Goal: Task Accomplishment & Management: Use online tool/utility

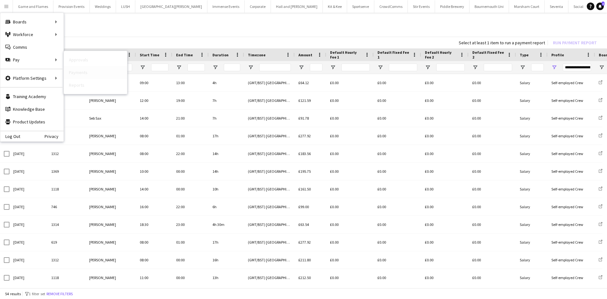
click at [78, 71] on link "Payments" at bounding box center [95, 72] width 63 height 13
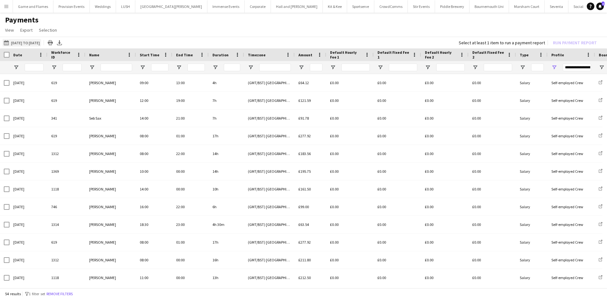
click at [31, 39] on button "[DATE] to [DATE] [DATE] to [DATE]" at bounding box center [22, 43] width 39 height 8
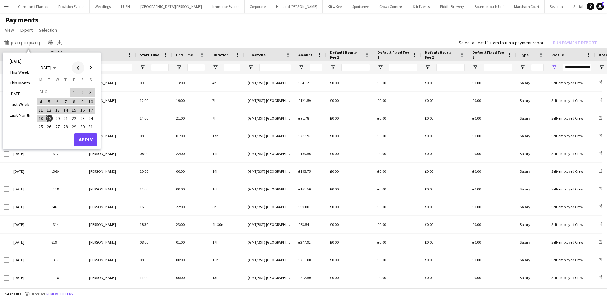
click at [77, 66] on span "Previous month" at bounding box center [78, 67] width 13 height 13
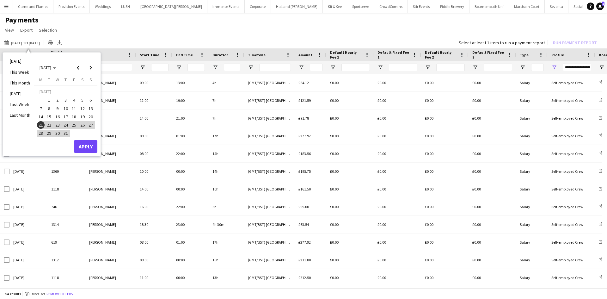
click at [88, 114] on button "20" at bounding box center [91, 117] width 8 height 8
click at [90, 67] on span "Next month" at bounding box center [90, 67] width 13 height 13
click at [59, 117] on span "20" at bounding box center [58, 119] width 8 height 8
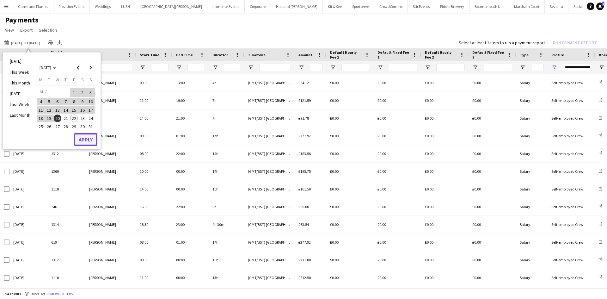
click at [82, 139] on button "Apply" at bounding box center [85, 139] width 23 height 13
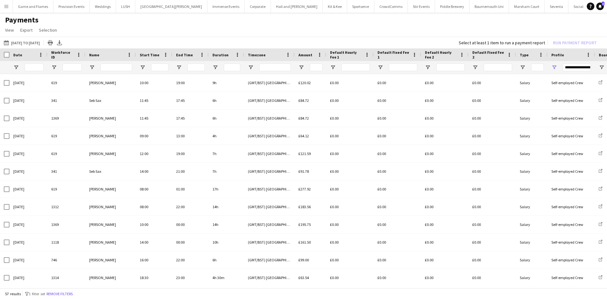
click at [554, 64] on div "**********" at bounding box center [571, 67] width 47 height 13
click at [554, 70] on span "Open Filter Menu" at bounding box center [555, 68] width 6 height 6
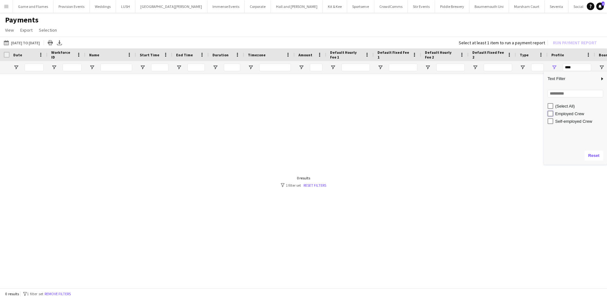
type input "**********"
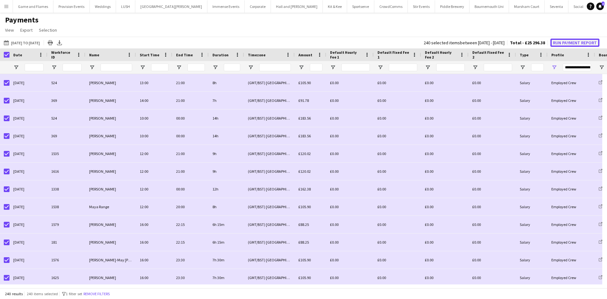
click at [578, 41] on button "Run Payment Report" at bounding box center [575, 43] width 49 height 8
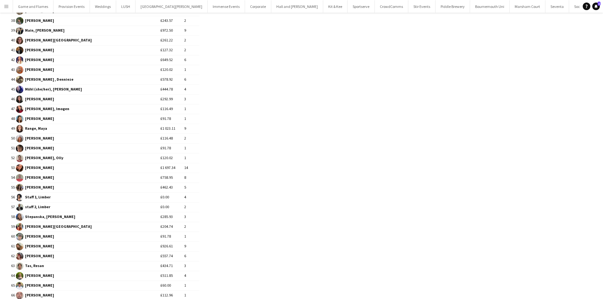
scroll to position [598, 0]
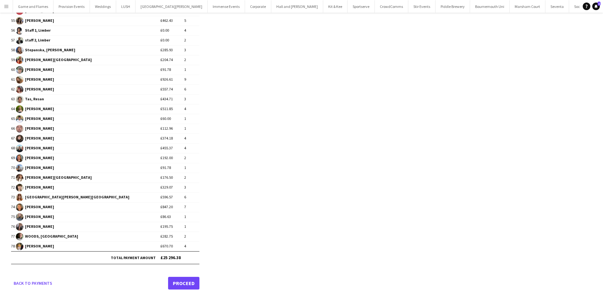
click at [183, 279] on link "Proceed" at bounding box center [183, 283] width 31 height 13
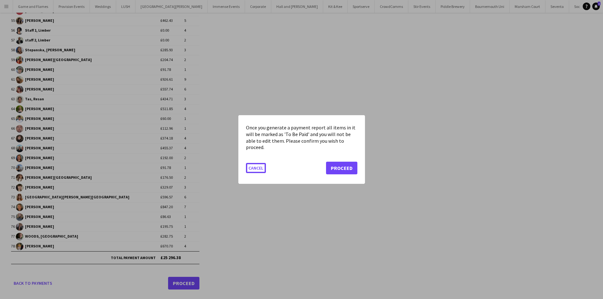
scroll to position [0, 0]
click at [350, 165] on button "Proceed" at bounding box center [341, 168] width 31 height 13
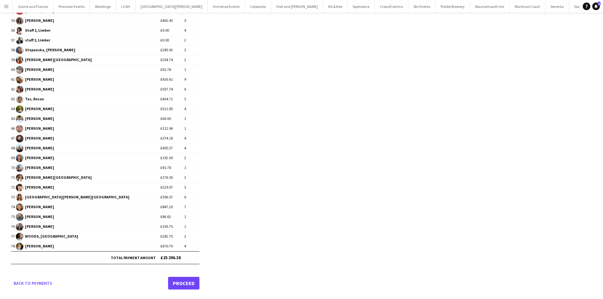
scroll to position [598, 0]
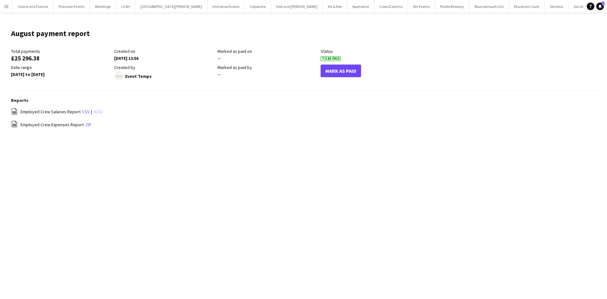
click at [96, 110] on link "xlsx" at bounding box center [98, 112] width 9 height 6
